Goal: Check status: Check status

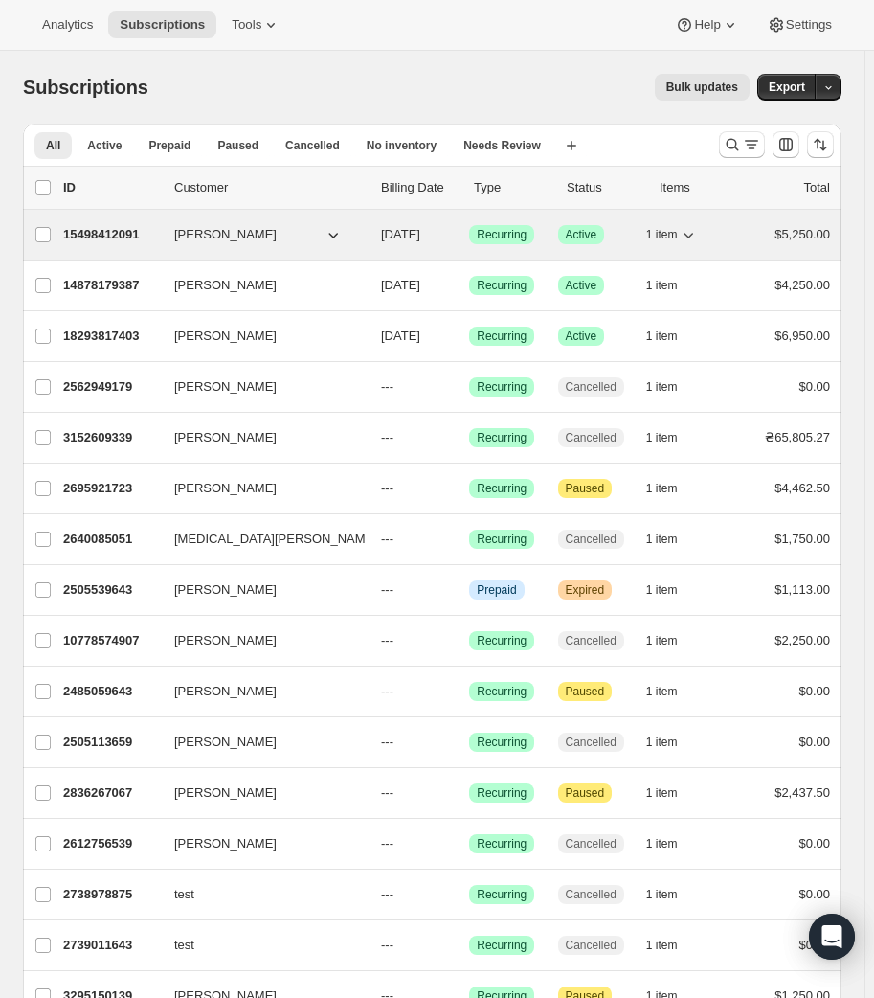
click at [694, 236] on icon "button" at bounding box center [690, 236] width 10 height 6
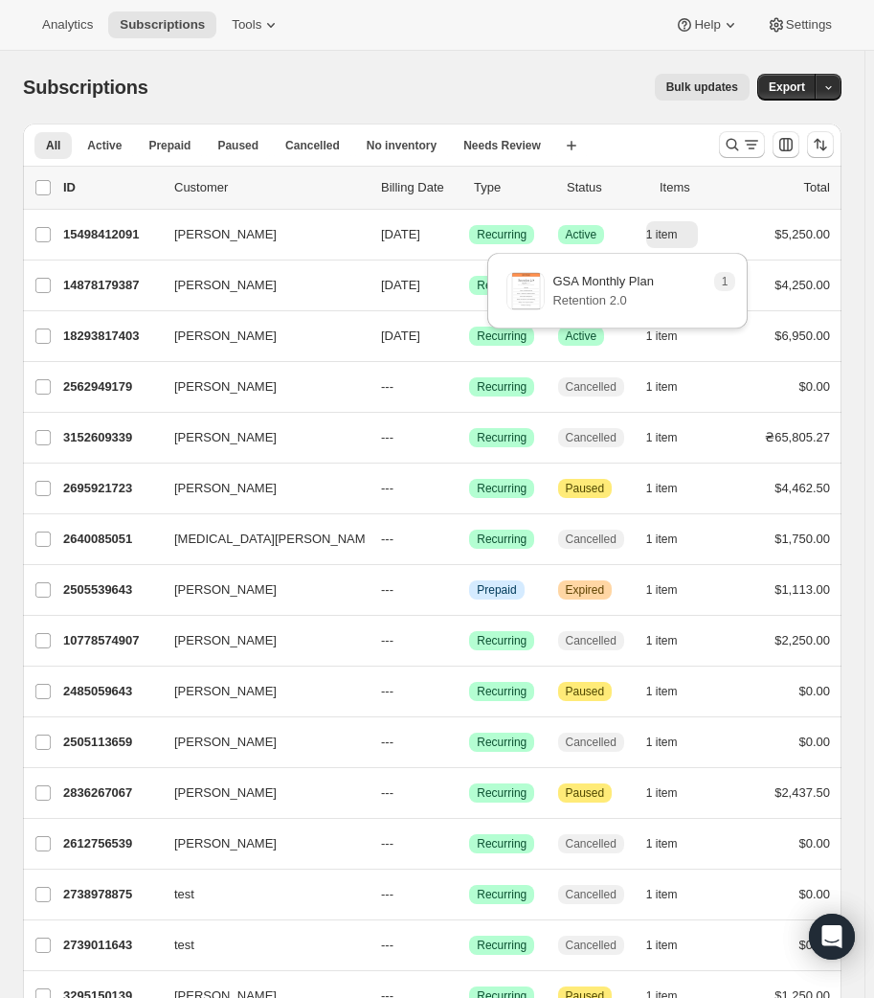
click at [597, 192] on p "Status" at bounding box center [606, 187] width 78 height 19
click at [760, 151] on icon "Search and filter results" at bounding box center [751, 144] width 19 height 19
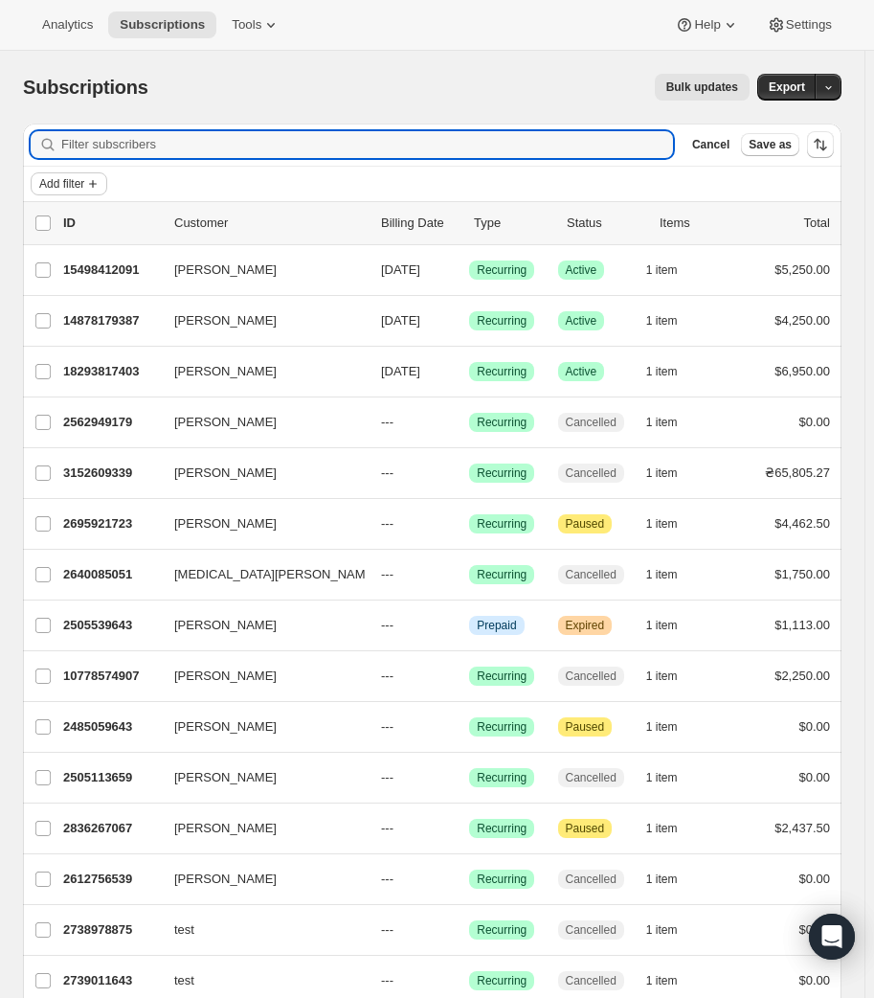
click at [81, 189] on span "Add filter" at bounding box center [61, 183] width 45 height 15
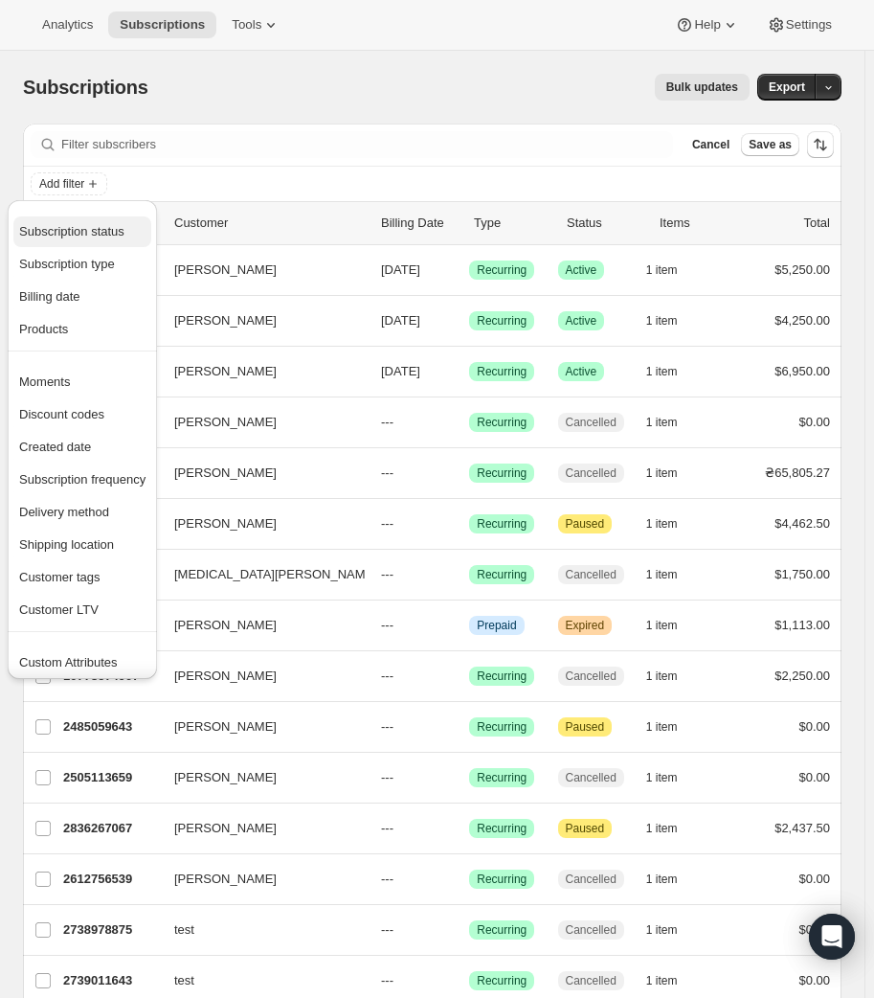
click at [87, 228] on span "Subscription status" at bounding box center [71, 231] width 105 height 14
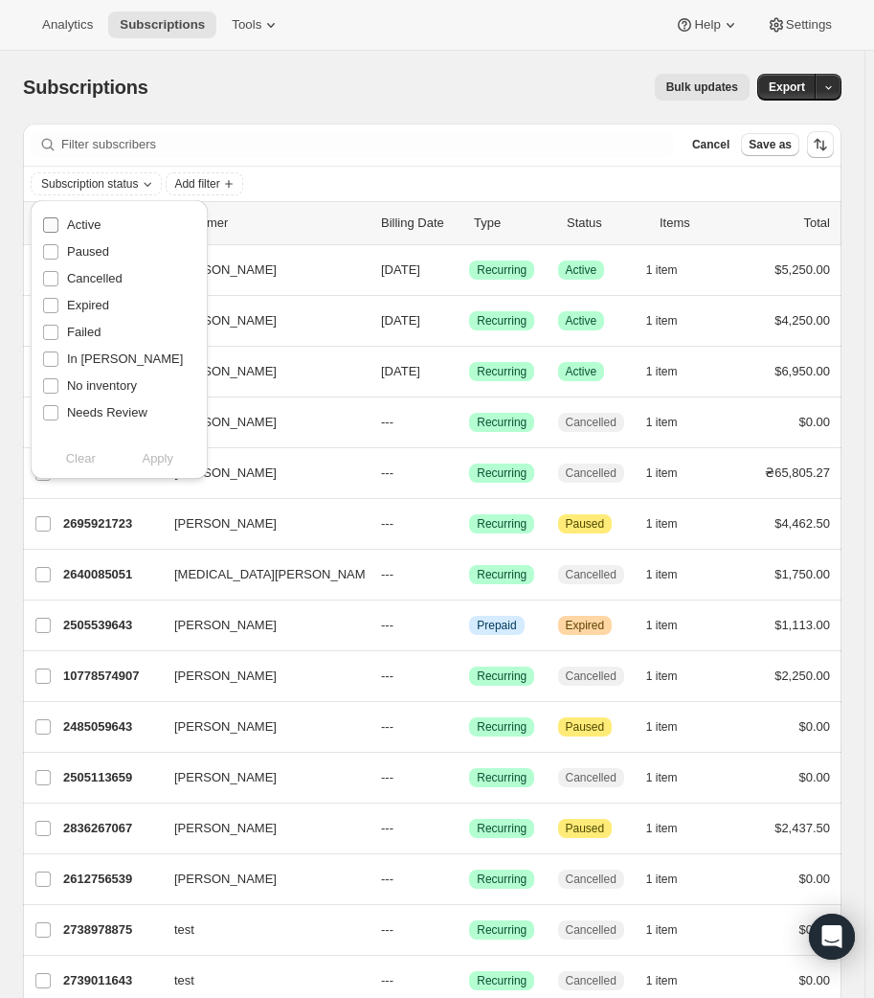
click at [90, 223] on span "Active" at bounding box center [84, 224] width 34 height 14
click at [58, 223] on input "Active" at bounding box center [50, 224] width 15 height 15
checkbox input "true"
click at [91, 247] on span "Paused" at bounding box center [88, 251] width 42 height 14
click at [58, 247] on input "Paused" at bounding box center [50, 251] width 15 height 15
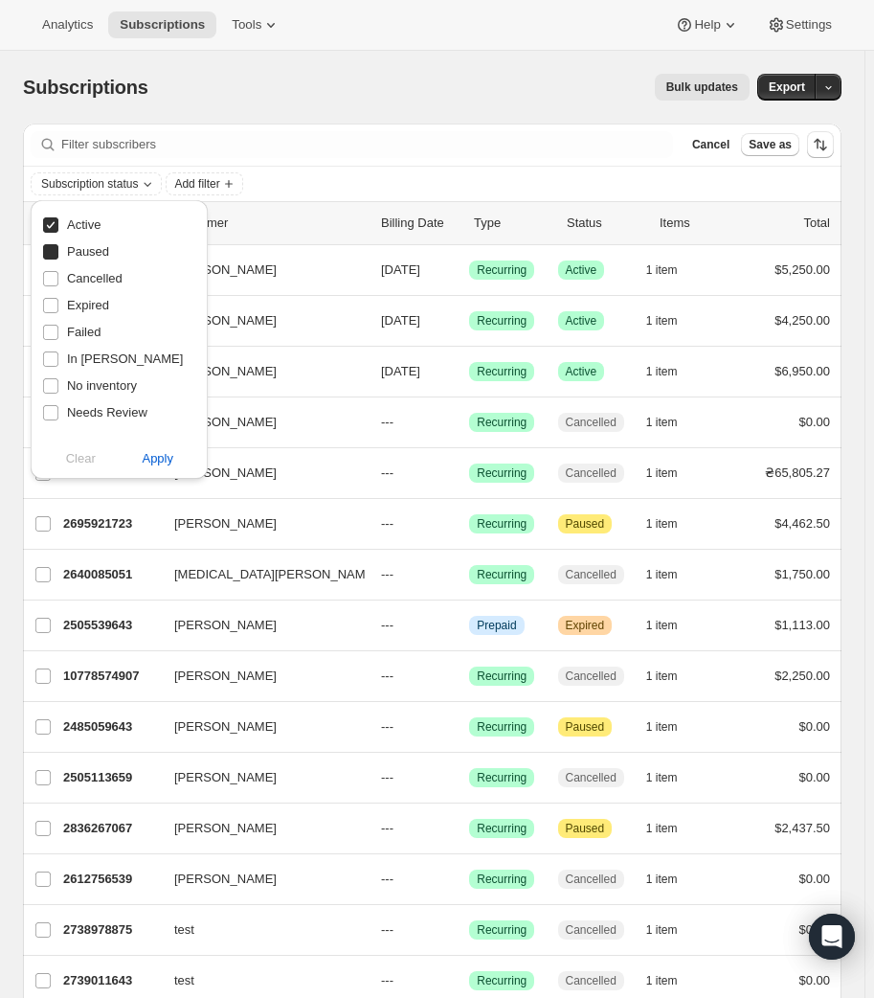
checkbox input "true"
click at [176, 453] on button "Apply" at bounding box center [157, 458] width 101 height 31
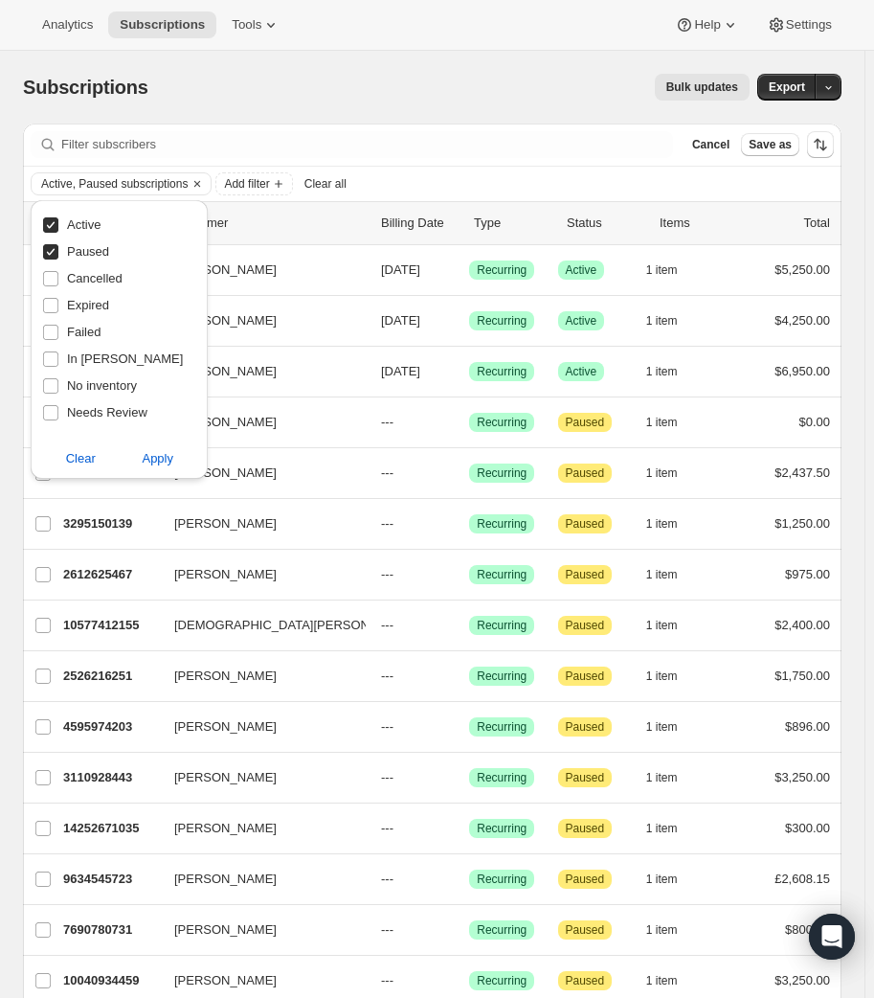
click at [373, 127] on div "Filter subscribers Cancel Save as" at bounding box center [432, 145] width 819 height 42
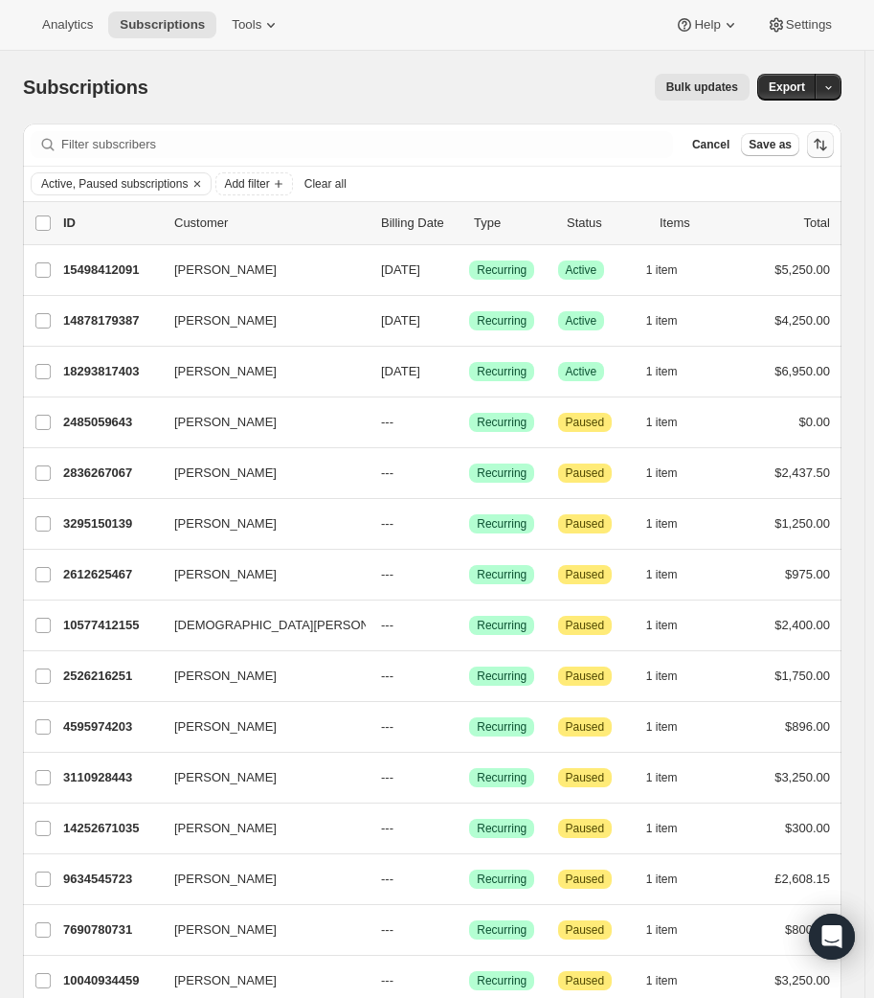
click at [829, 151] on icon "Sort the results" at bounding box center [820, 144] width 19 height 19
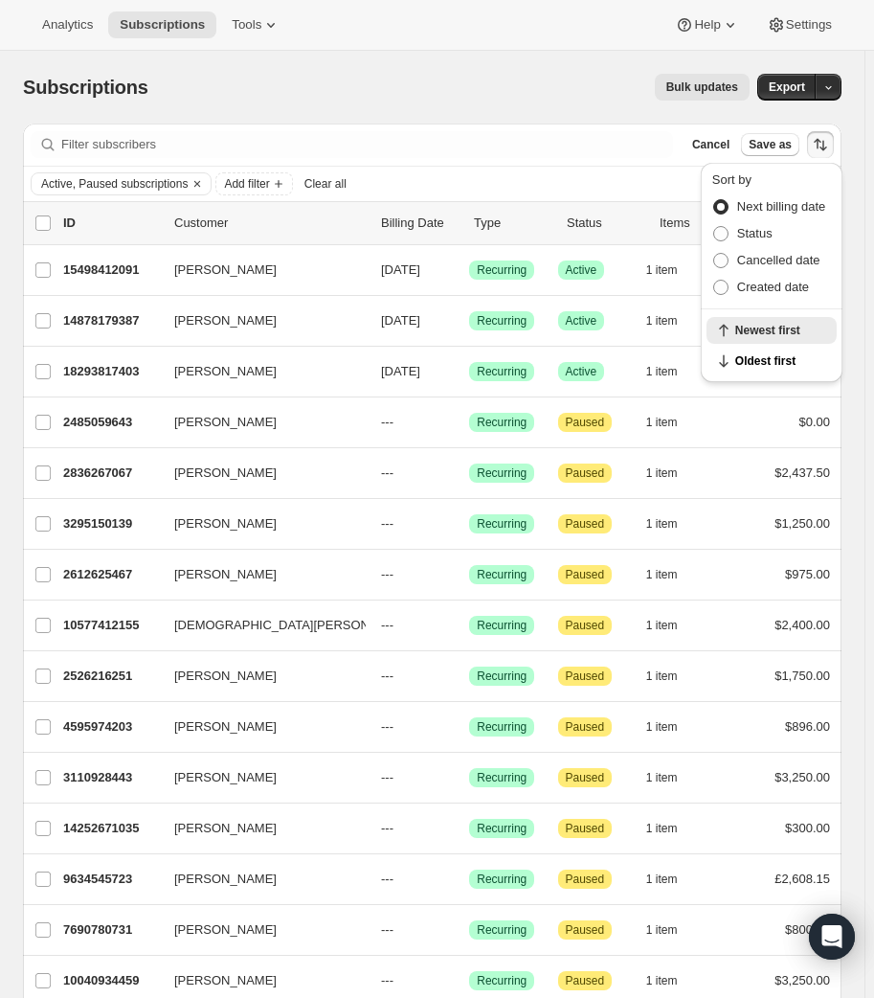
click at [865, 221] on div "Subscriptions. This page is ready Subscriptions Bulk updates More actions Bulk …" at bounding box center [432, 709] width 865 height 1316
